Goal: Register for event/course

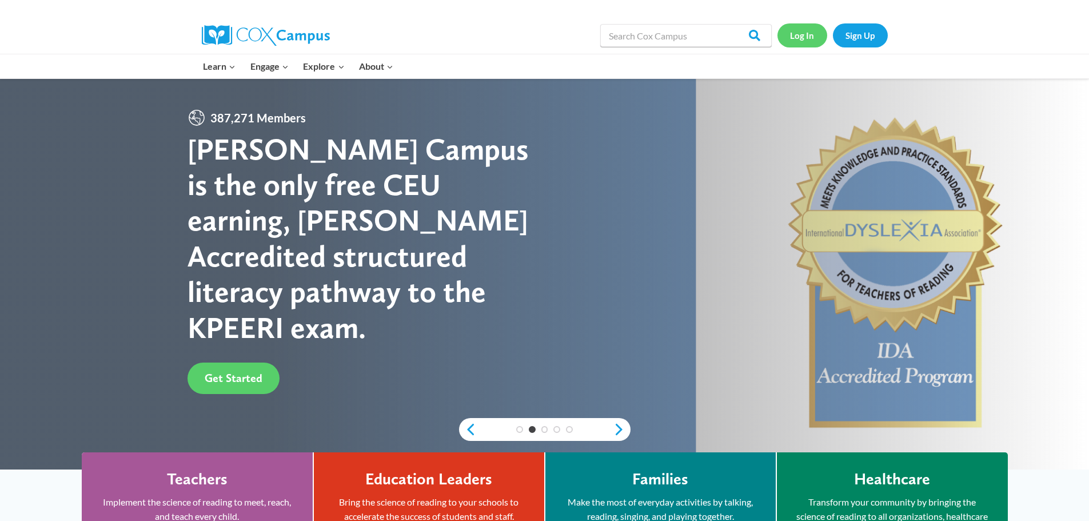
click at [801, 35] on link "Log In" at bounding box center [802, 34] width 50 height 23
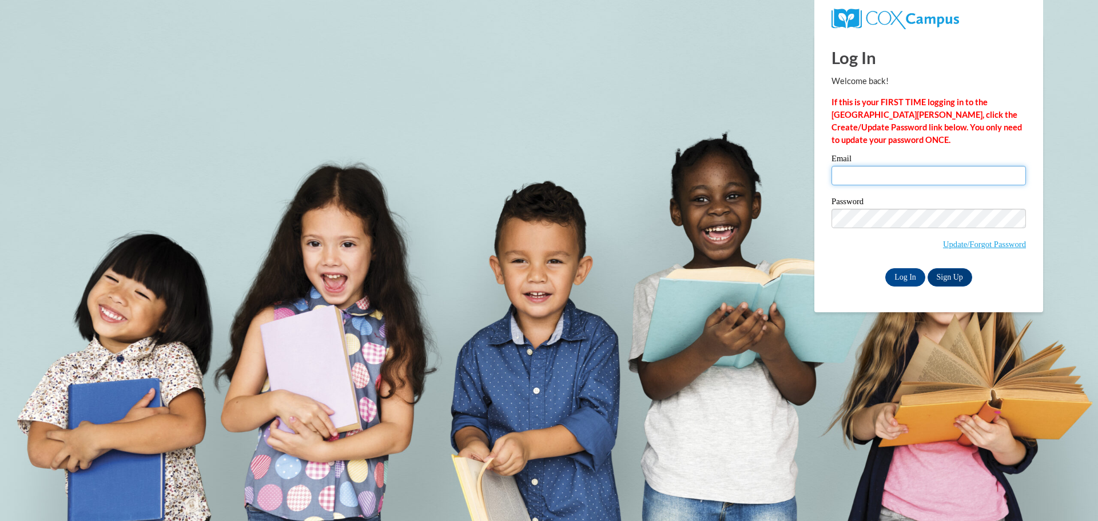
click at [877, 182] on input "Email" at bounding box center [928, 175] width 194 height 19
type input "tylerwhite@atkinson.k12.ga.us"
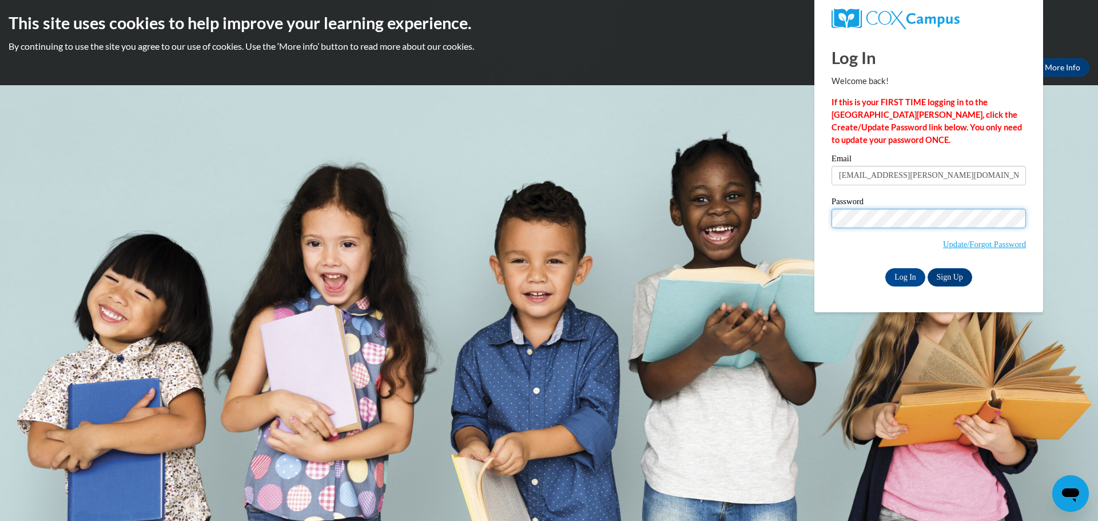
click at [885, 268] on input "Log In" at bounding box center [905, 277] width 40 height 18
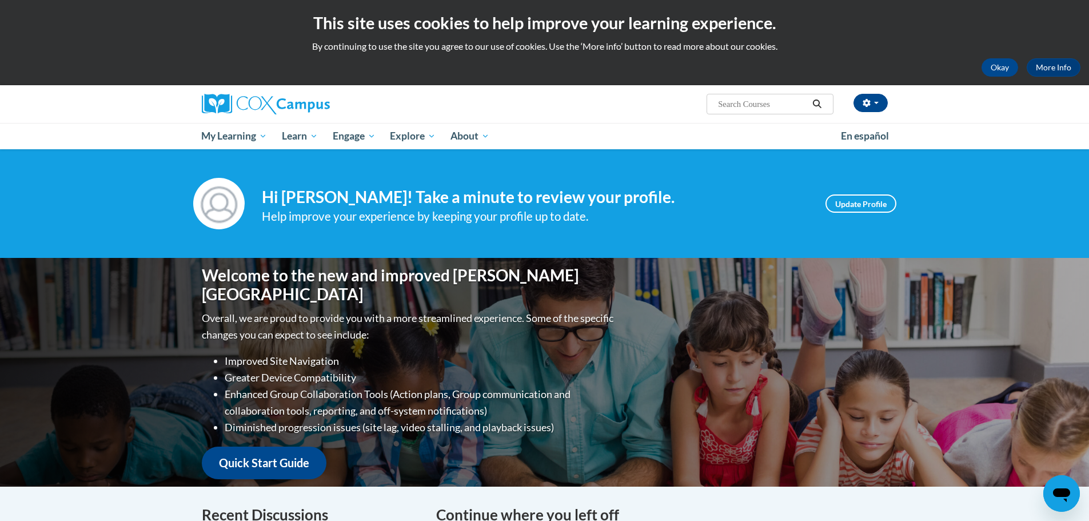
click at [1038, 265] on div "Welcome to the new and improved Cox Campus Overall, we are proud to provide you…" at bounding box center [544, 372] width 1089 height 229
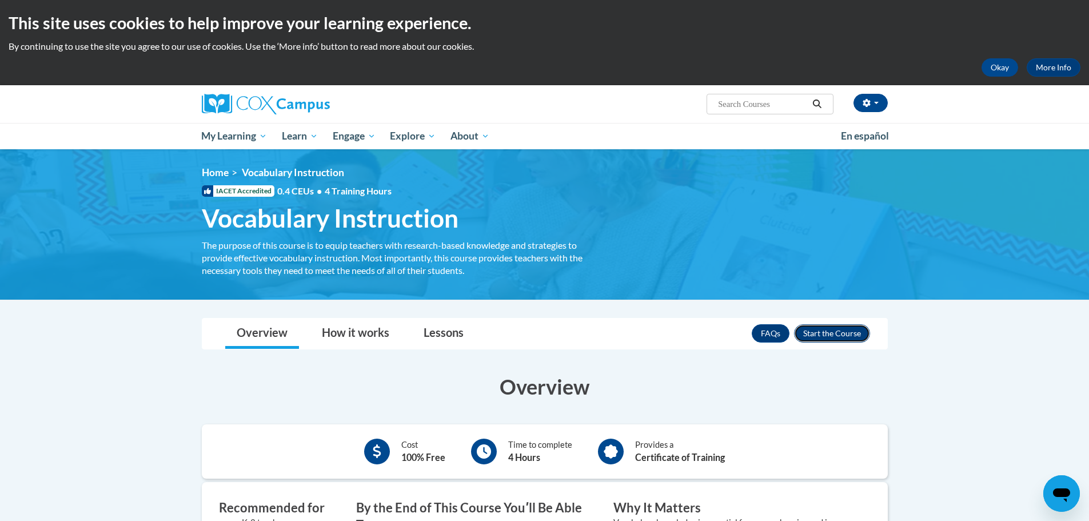
click at [845, 330] on button "Enroll" at bounding box center [832, 333] width 76 height 18
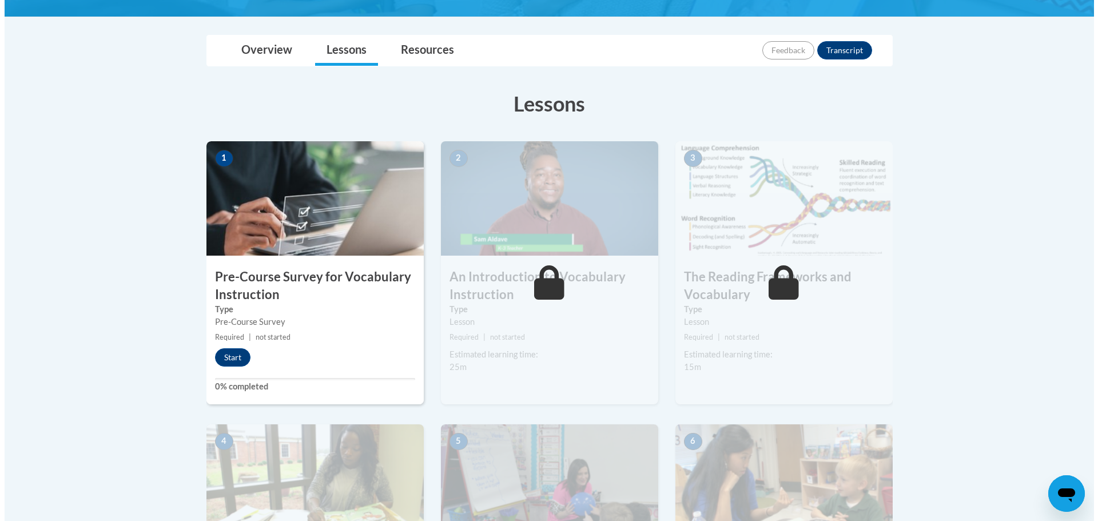
scroll to position [261, 0]
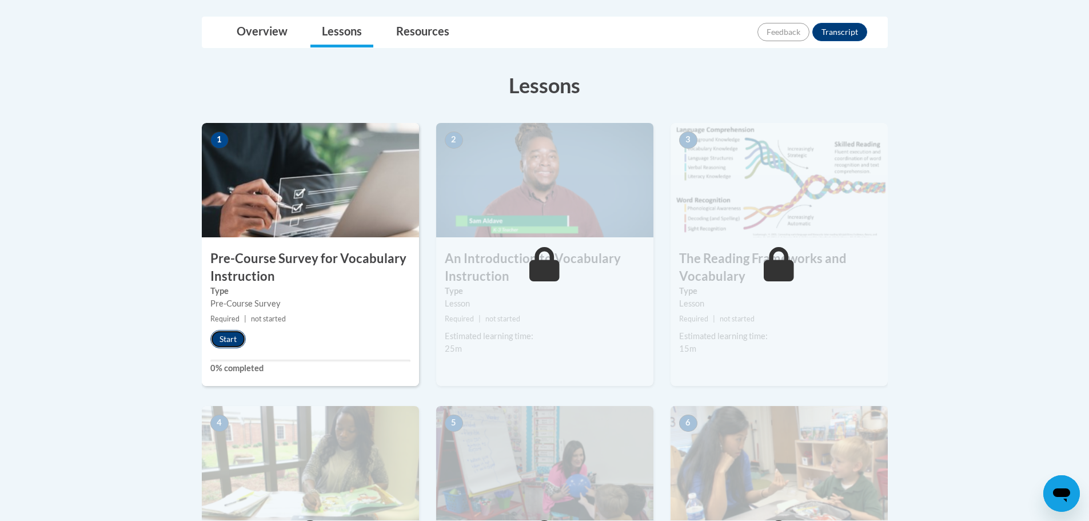
click at [224, 342] on button "Start" at bounding box center [227, 339] width 35 height 18
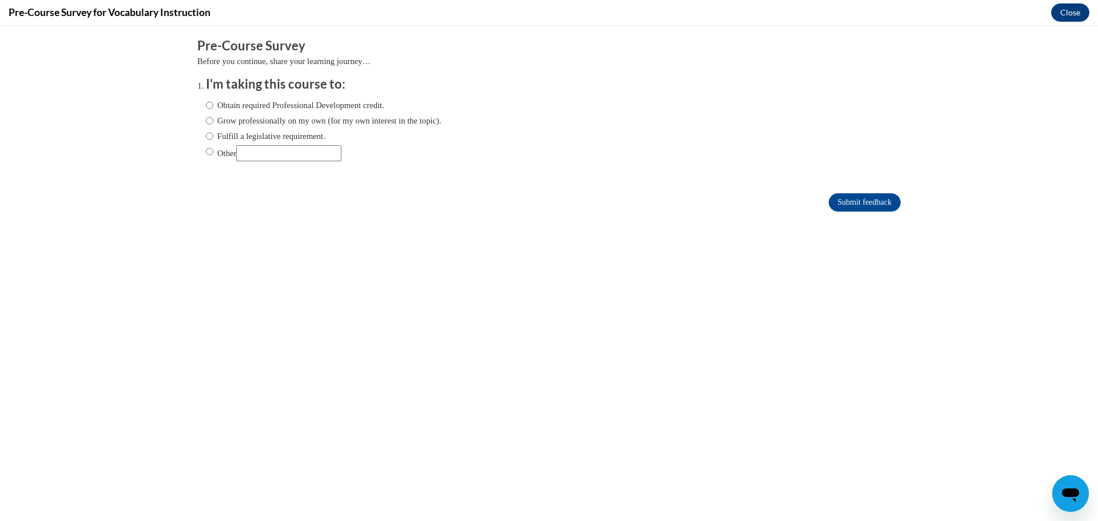
scroll to position [0, 0]
click at [206, 105] on input "Obtain required Professional Development credit." at bounding box center [209, 105] width 7 height 13
radio input "true"
click at [846, 201] on input "Submit feedback" at bounding box center [864, 202] width 72 height 18
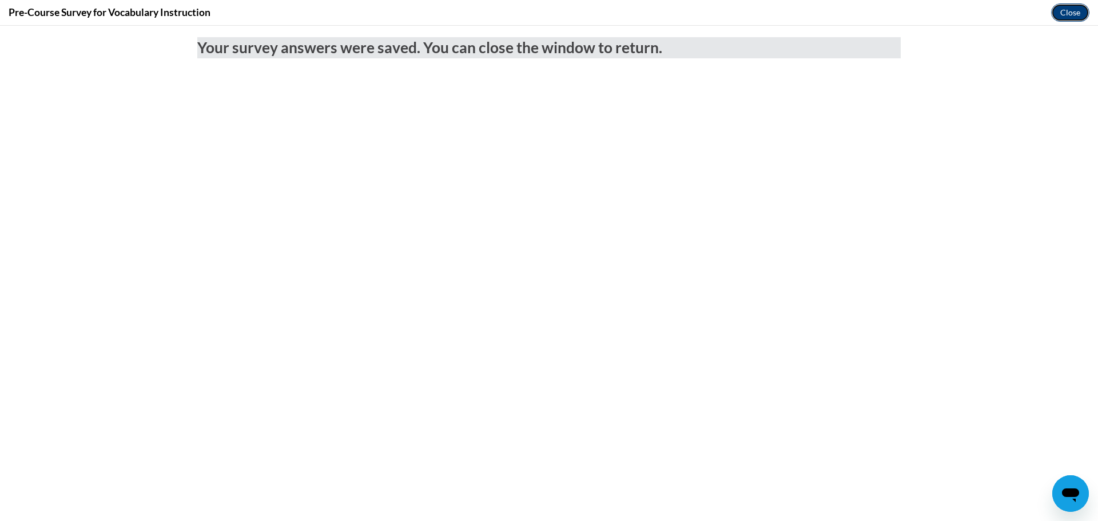
click at [1071, 12] on button "Close" at bounding box center [1070, 12] width 38 height 18
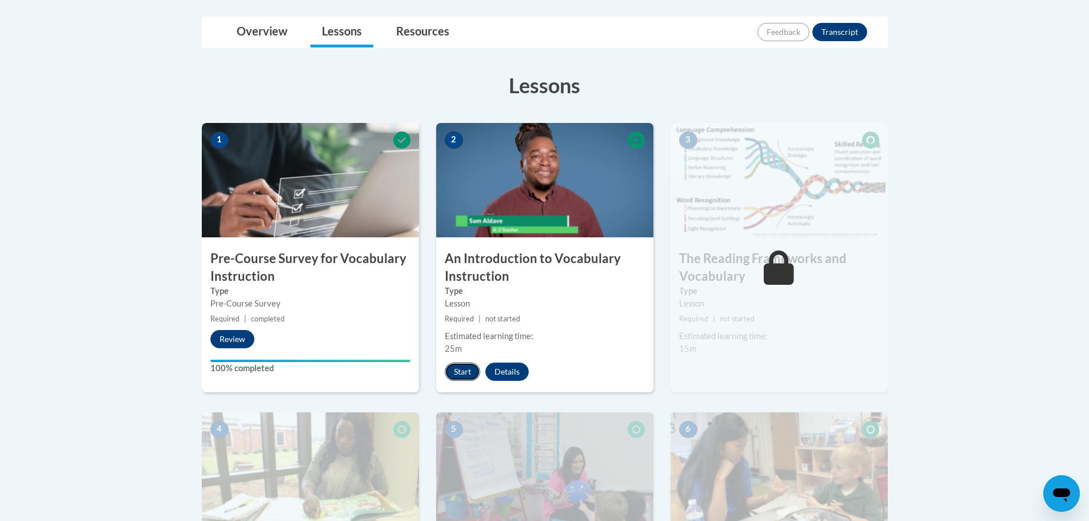
click at [456, 366] on button "Start" at bounding box center [462, 371] width 35 height 18
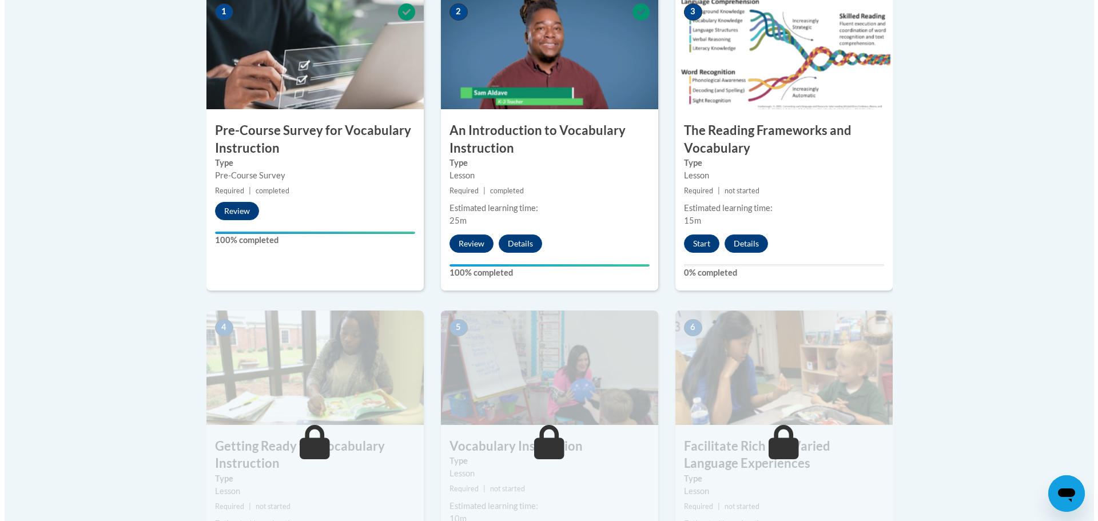
scroll to position [364, 0]
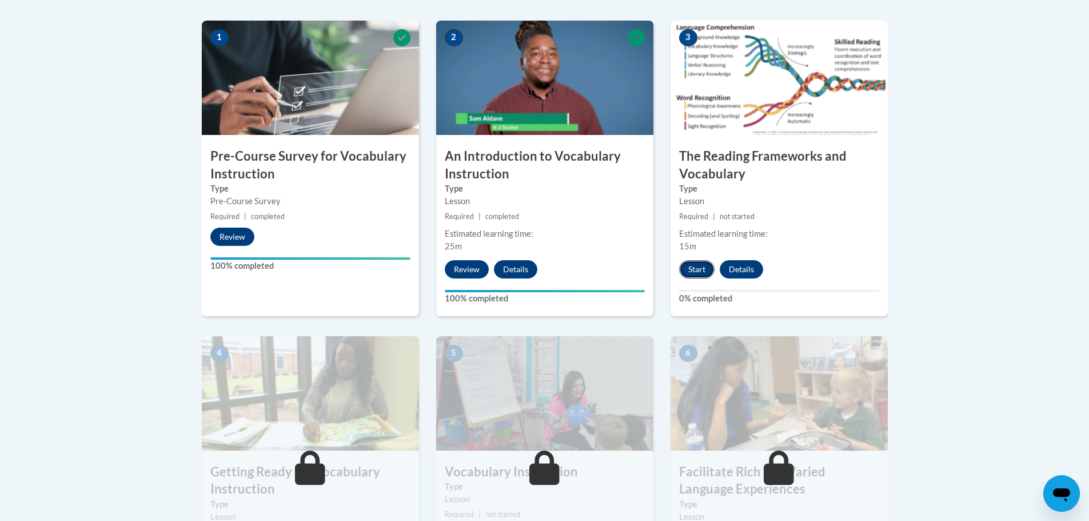
click at [701, 263] on button "Start" at bounding box center [696, 269] width 35 height 18
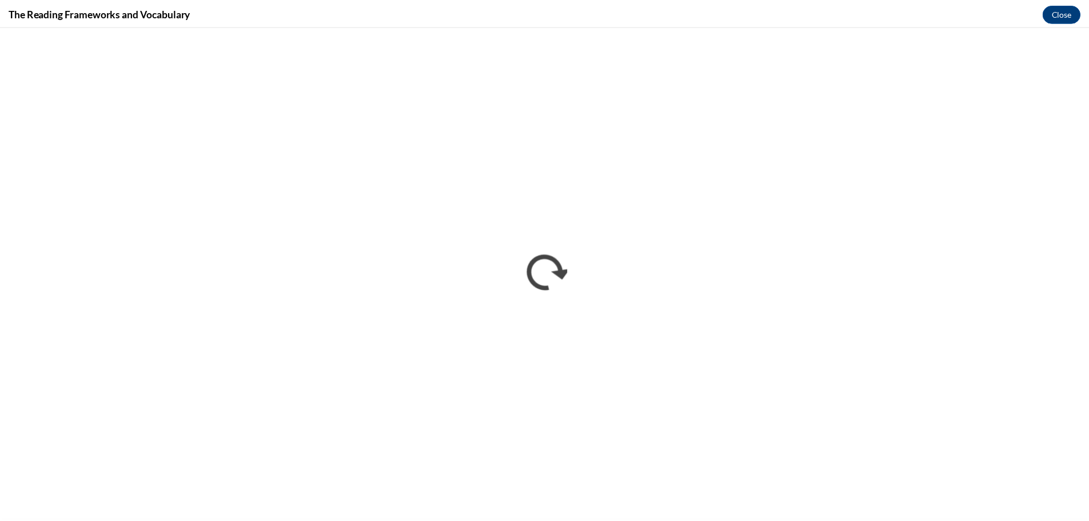
scroll to position [0, 0]
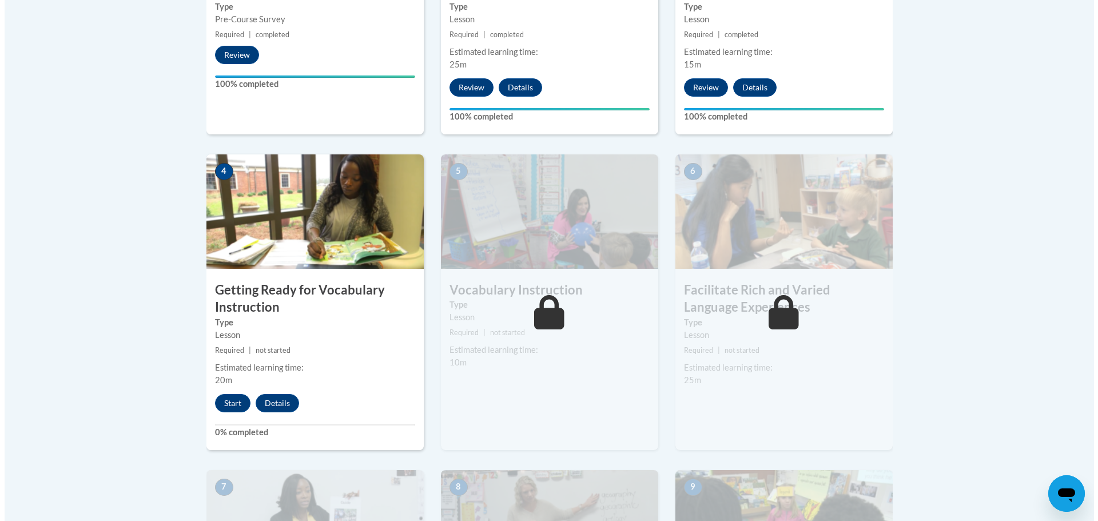
scroll to position [548, 0]
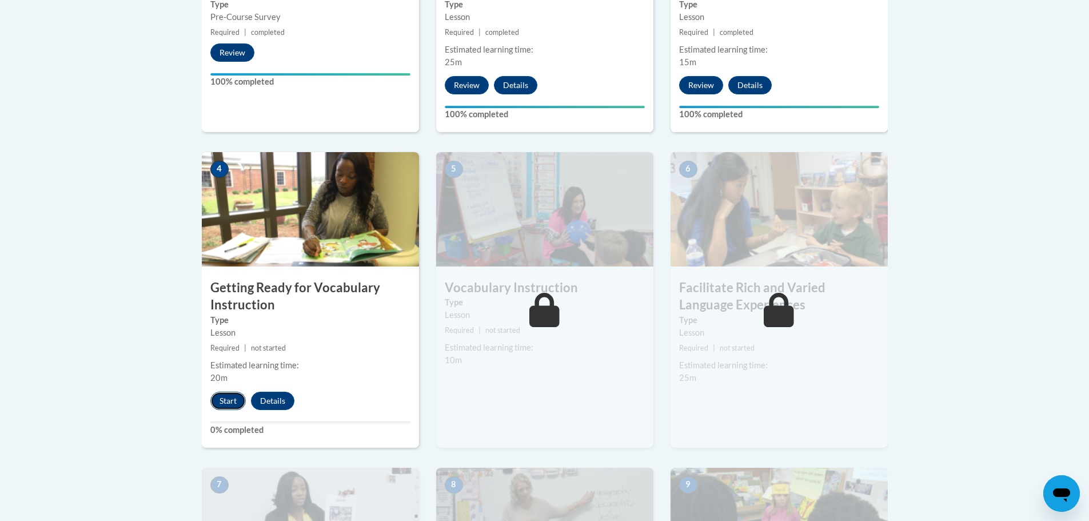
click at [229, 397] on button "Start" at bounding box center [227, 401] width 35 height 18
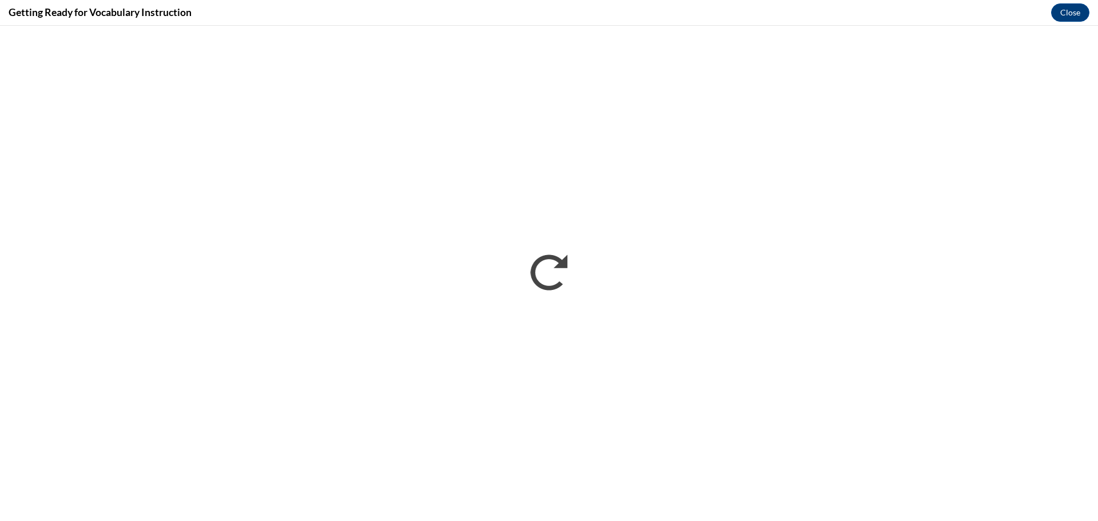
scroll to position [0, 0]
